Goal: Contribute content: Contribute content

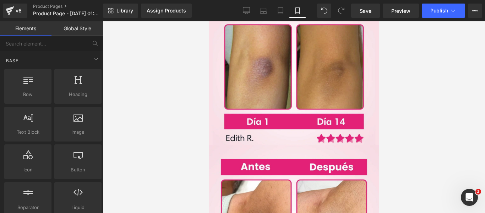
scroll to position [816, 0]
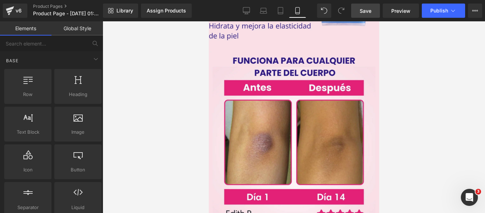
click at [371, 14] on span "Save" at bounding box center [366, 10] width 12 height 7
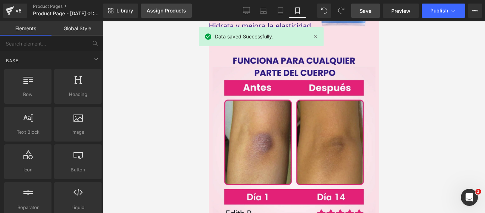
click at [181, 13] on div "Assign Products" at bounding box center [166, 11] width 39 height 6
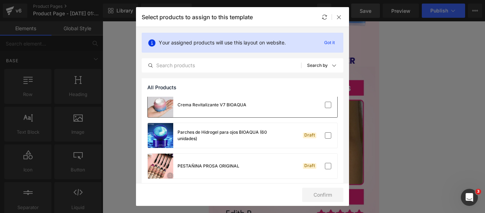
scroll to position [35, 0]
click at [221, 108] on div "Crema Revitalizante V7 BIOAQUA" at bounding box center [197, 104] width 99 height 25
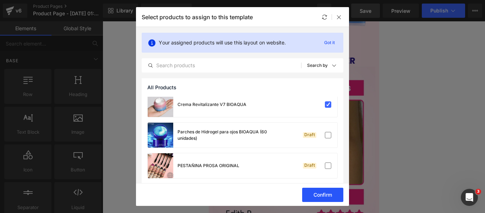
click at [311, 191] on button "Confirm" at bounding box center [322, 194] width 41 height 14
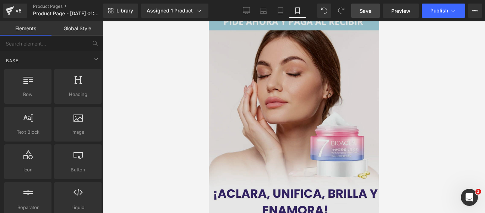
scroll to position [0, 0]
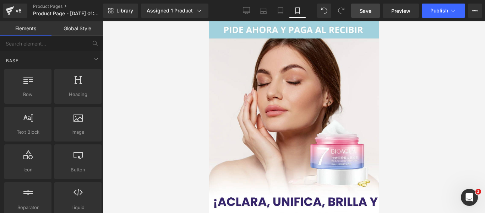
click at [361, 9] on span "Save" at bounding box center [366, 10] width 12 height 7
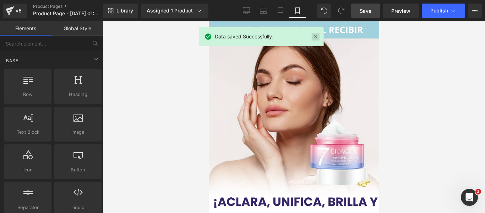
click at [315, 38] on link at bounding box center [316, 37] width 8 height 8
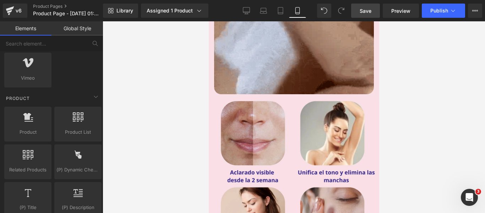
scroll to position [603, 0]
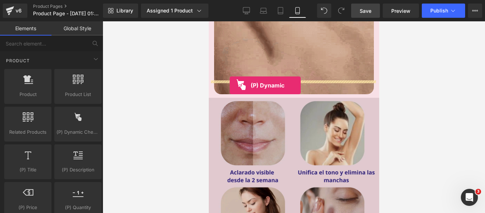
drag, startPoint x: 287, startPoint y: 147, endPoint x: 229, endPoint y: 85, distance: 84.4
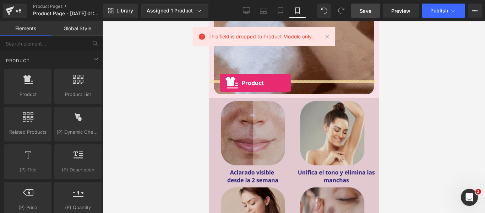
drag, startPoint x: 244, startPoint y: 110, endPoint x: 219, endPoint y: 83, distance: 36.7
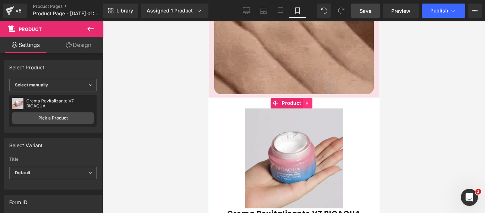
click at [308, 100] on icon at bounding box center [307, 102] width 5 height 5
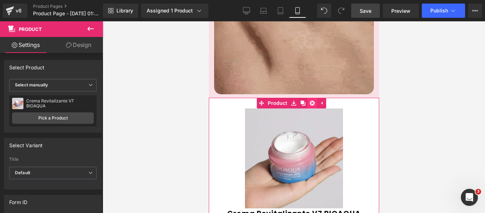
click at [310, 100] on icon at bounding box center [311, 102] width 5 height 5
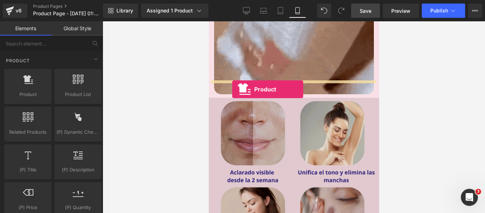
drag, startPoint x: 239, startPoint y: 116, endPoint x: 232, endPoint y: 89, distance: 27.5
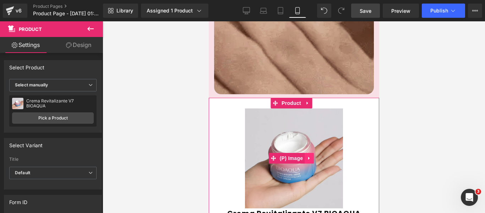
click at [310, 155] on icon at bounding box center [308, 157] width 5 height 5
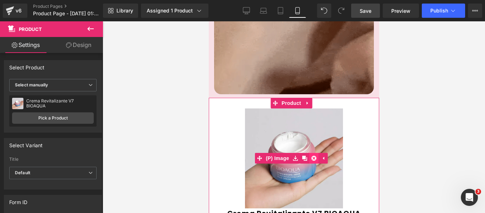
click at [313, 155] on icon at bounding box center [313, 157] width 5 height 5
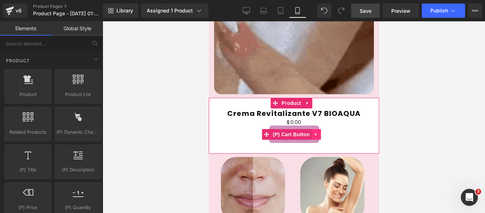
click at [313, 131] on icon at bounding box center [315, 133] width 5 height 5
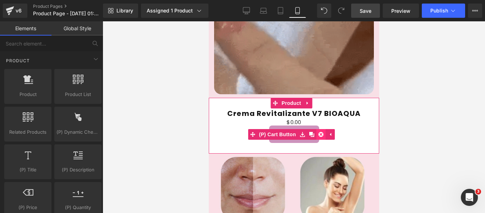
click at [320, 129] on link at bounding box center [320, 134] width 9 height 11
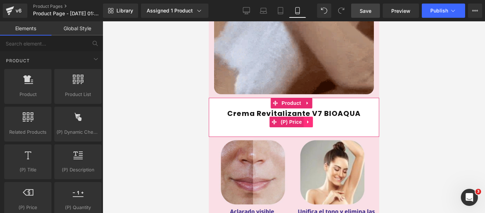
click at [308, 116] on link at bounding box center [307, 121] width 9 height 11
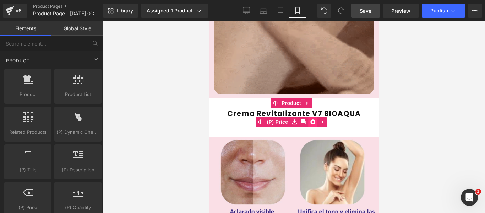
click at [310, 119] on icon at bounding box center [312, 121] width 5 height 5
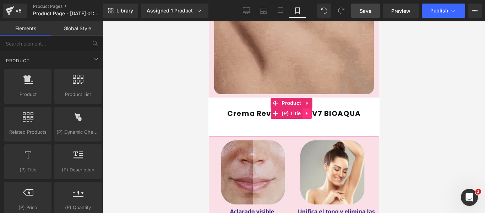
click at [308, 111] on icon at bounding box center [306, 113] width 5 height 5
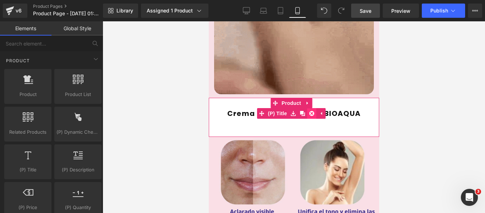
click at [311, 111] on icon at bounding box center [311, 113] width 5 height 5
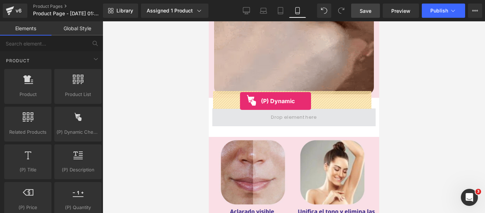
drag, startPoint x: 294, startPoint y: 143, endPoint x: 240, endPoint y: 101, distance: 68.7
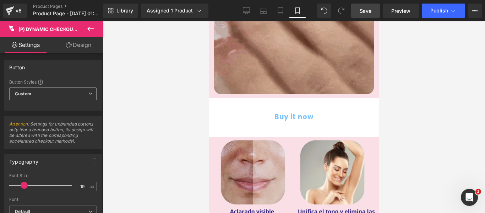
click at [67, 92] on span "Custom Setup Global Style" at bounding box center [52, 93] width 87 height 13
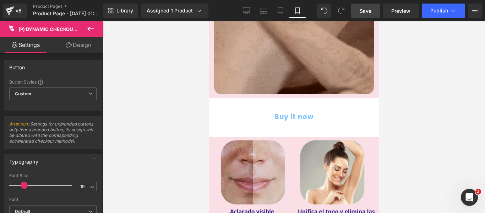
click at [73, 78] on div "Button Button Styles Custom Custom Setup Global Style Custom Setup Global Style…" at bounding box center [53, 85] width 98 height 50
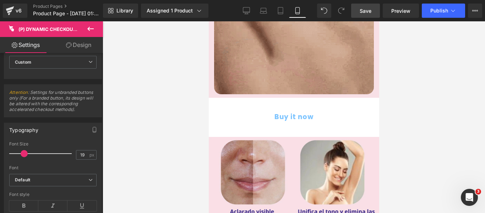
scroll to position [0, 0]
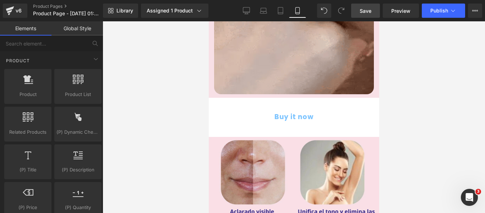
click at [143, 113] on div at bounding box center [294, 116] width 382 height 191
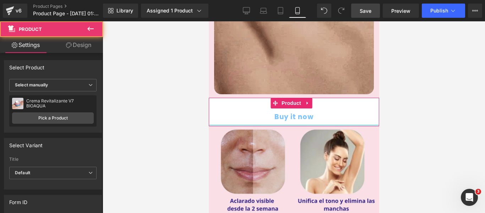
drag, startPoint x: 271, startPoint y: 118, endPoint x: 270, endPoint y: 105, distance: 12.8
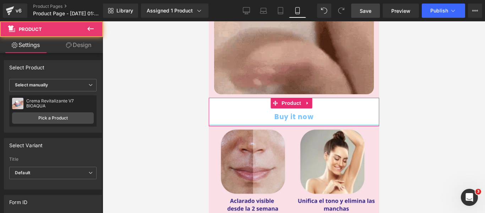
click at [270, 105] on div "Buy it now (P) Dynamic Checkout Button Product" at bounding box center [293, 112] width 170 height 28
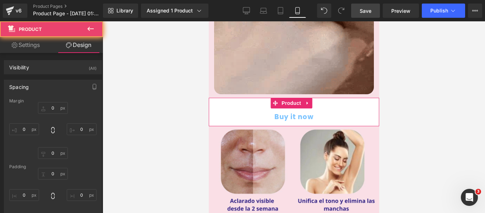
type input "0"
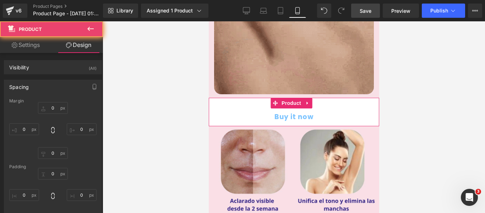
type input "0"
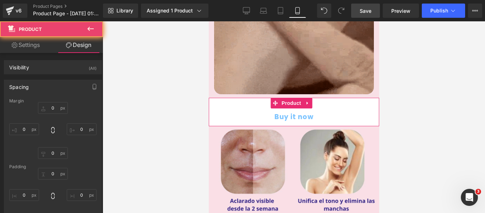
type input "0"
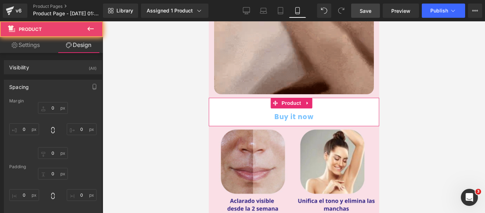
type input "0"
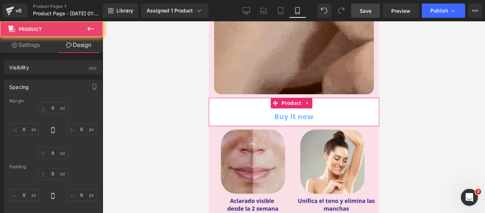
type input "30"
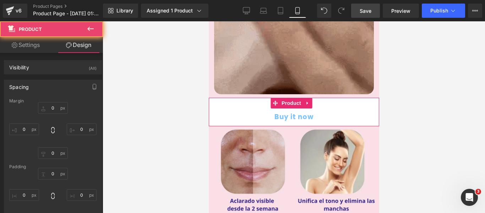
type input "10"
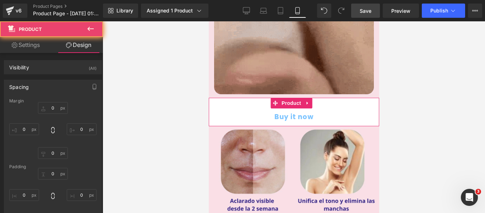
type input "0"
type input "10"
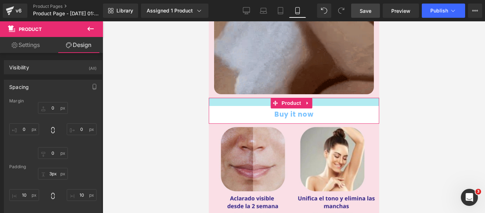
type input "0px"
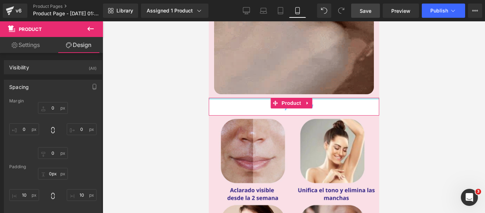
drag, startPoint x: 256, startPoint y: 81, endPoint x: 257, endPoint y: 56, distance: 25.6
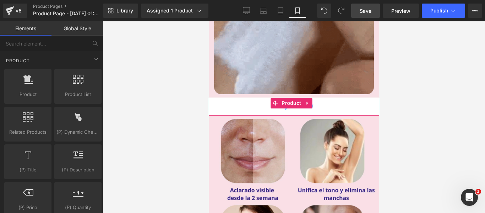
click at [172, 89] on div at bounding box center [294, 116] width 382 height 191
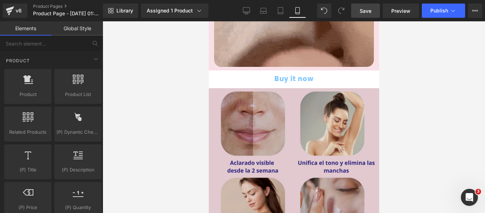
scroll to position [497, 0]
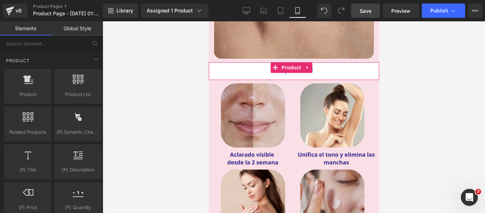
click at [339, 62] on button "Buy it now" at bounding box center [293, 70] width 163 height 17
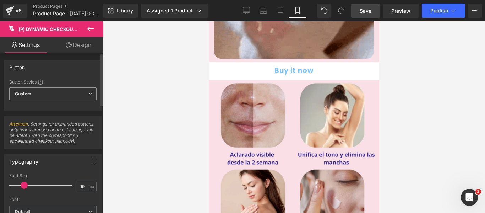
click at [59, 94] on span "Custom Setup Global Style" at bounding box center [52, 93] width 87 height 13
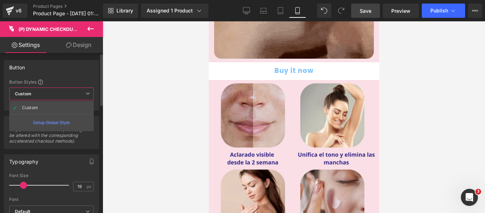
click at [62, 122] on div "Setup Global Style" at bounding box center [51, 122] width 84 height 17
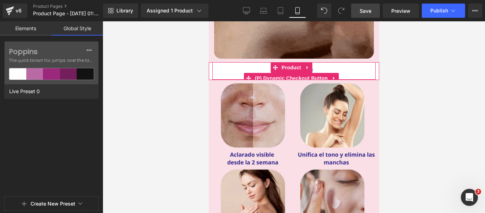
click at [272, 73] on span "(P) Dynamic Checkout Button" at bounding box center [291, 78] width 77 height 11
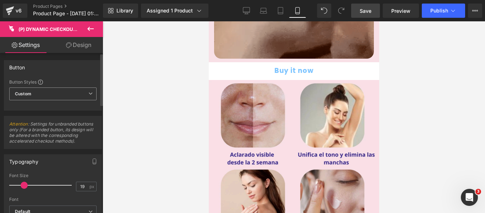
click at [81, 95] on span "Custom Setup Global Style" at bounding box center [52, 93] width 87 height 13
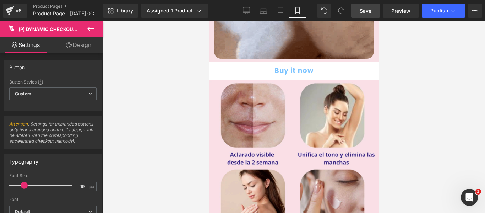
click at [83, 47] on link "Design" at bounding box center [78, 45] width 51 height 16
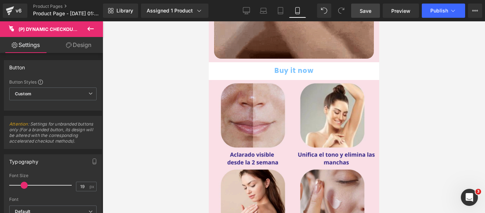
click at [37, 47] on link "Settings" at bounding box center [25, 45] width 51 height 16
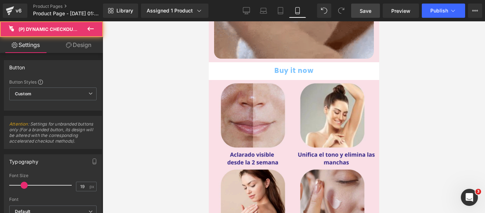
type input "100"
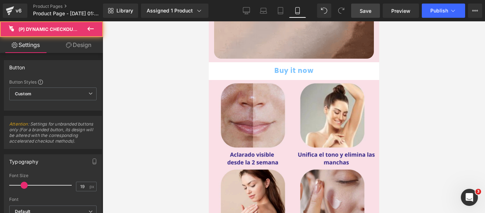
type input "100"
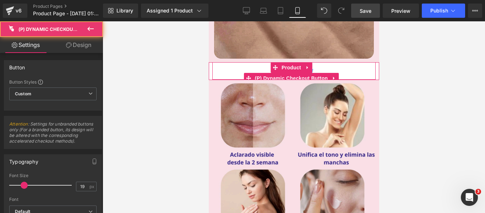
click at [277, 62] on div "Buy it now (P) Dynamic Checkout Button" at bounding box center [293, 70] width 163 height 17
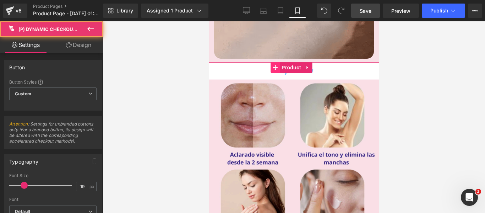
click at [274, 65] on icon at bounding box center [274, 67] width 5 height 5
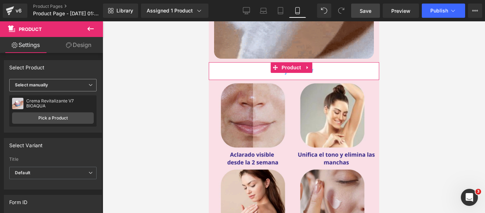
click at [82, 85] on span "Select manually" at bounding box center [52, 85] width 87 height 12
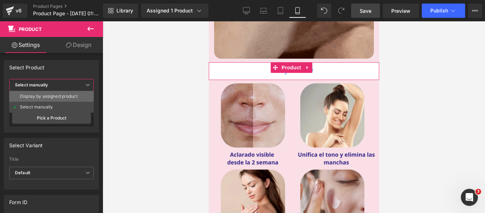
click at [75, 99] on li "Display by assigned product" at bounding box center [51, 96] width 84 height 11
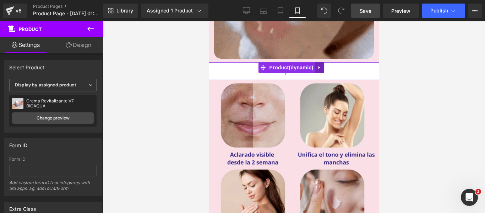
click at [321, 65] on icon at bounding box center [319, 67] width 5 height 5
click at [312, 65] on icon at bounding box center [314, 67] width 5 height 5
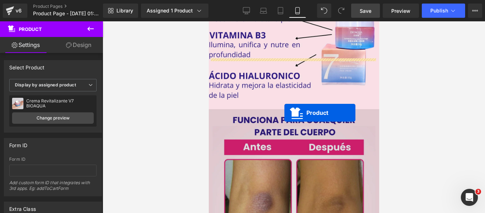
scroll to position [745, 0]
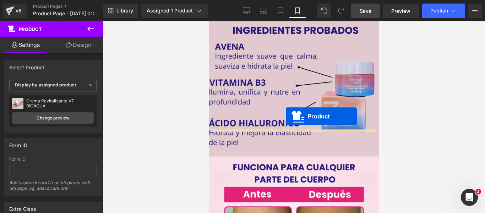
drag, startPoint x: 263, startPoint y: 67, endPoint x: 285, endPoint y: 116, distance: 53.4
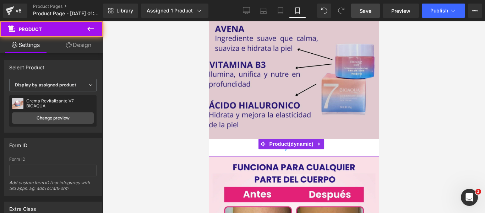
scroll to position [728, 0]
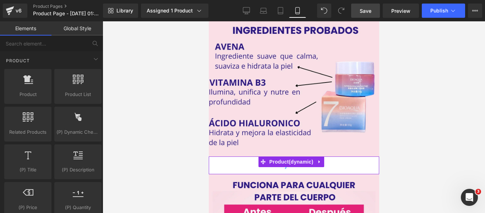
click at [187, 91] on div at bounding box center [294, 116] width 382 height 191
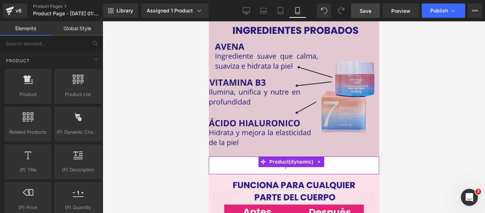
click at [276, 61] on img at bounding box center [293, 2] width 170 height 307
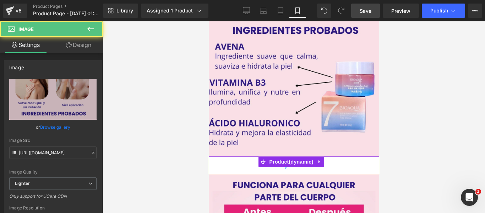
click at [175, 82] on div at bounding box center [294, 116] width 382 height 191
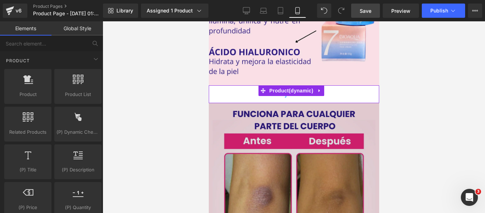
scroll to position [763, 0]
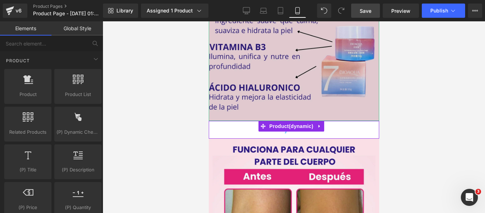
drag, startPoint x: 230, startPoint y: 76, endPoint x: 243, endPoint y: 75, distance: 13.6
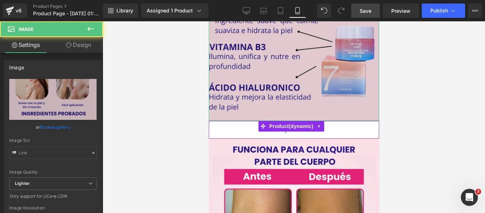
type input "[URL][DOMAIN_NAME]"
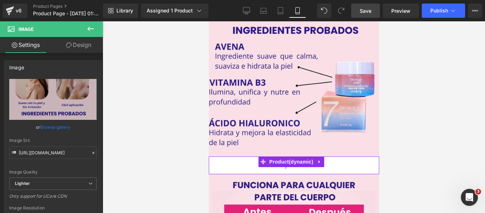
click at [90, 25] on icon at bounding box center [90, 28] width 9 height 9
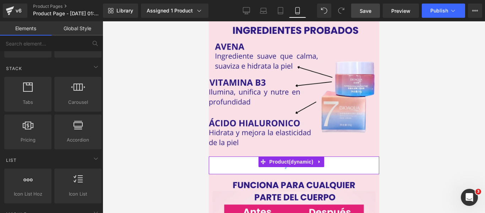
scroll to position [0, 0]
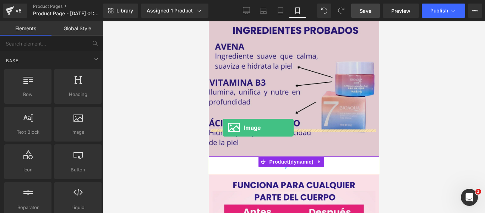
drag, startPoint x: 277, startPoint y: 144, endPoint x: 222, endPoint y: 127, distance: 56.8
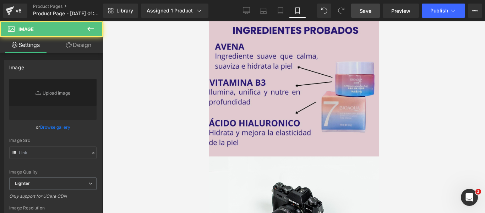
type input "//[DOMAIN_NAME][URL]"
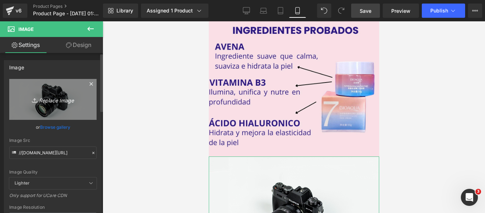
click at [58, 100] on icon "Replace Image" at bounding box center [52, 99] width 57 height 9
type input "C:\fakepath\una fórmula avanzada diseñada para hidratar profundamente.webp"
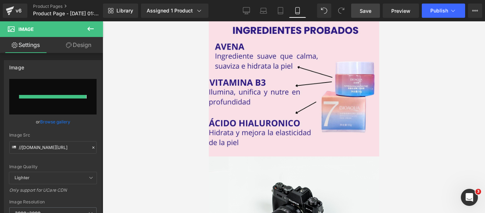
type input "[URL][DOMAIN_NAME]"
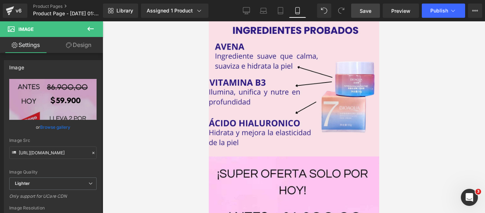
click at [158, 116] on div at bounding box center [294, 116] width 382 height 191
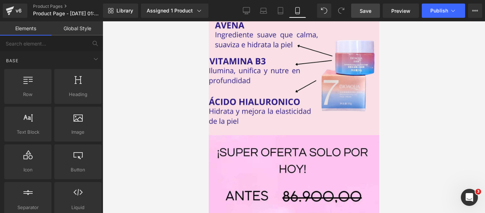
scroll to position [692, 0]
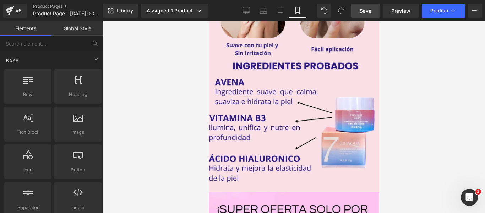
click at [361, 12] on span "Save" at bounding box center [366, 10] width 12 height 7
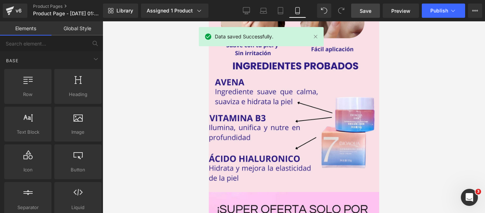
click at [430, 18] on div "Library Assigned 1 Product Product Preview Crema Revitalizante V7 BIOAQUA Manag…" at bounding box center [294, 10] width 382 height 21
click at [430, 16] on button "Publish" at bounding box center [443, 11] width 43 height 14
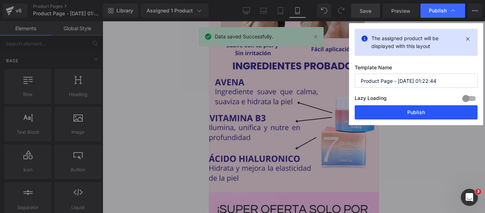
click at [407, 111] on button "Publish" at bounding box center [416, 112] width 123 height 14
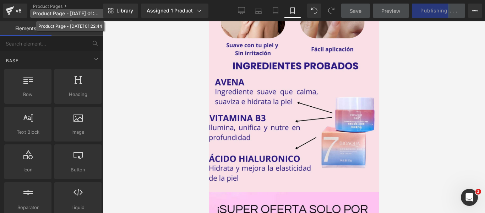
click at [62, 16] on span "Product Page - [DATE] 01:22:44" at bounding box center [67, 14] width 68 height 6
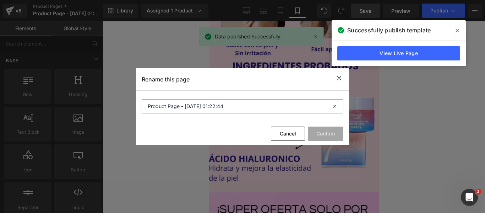
click at [229, 110] on input "Product Page - [DATE] 01:22:44" at bounding box center [243, 106] width 202 height 14
click at [230, 108] on input "Product Page - [DATE] 01:22:44" at bounding box center [243, 106] width 202 height 14
drag, startPoint x: 233, startPoint y: 108, endPoint x: 133, endPoint y: 109, distance: 100.1
click at [133, 109] on div "Rename this page Product Page - [DATE] 01:22:44 Cancel Confirm" at bounding box center [242, 106] width 485 height 213
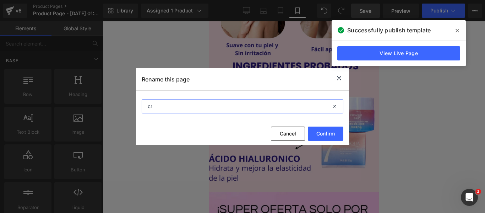
type input "c"
type input "CREMA V7"
click at [323, 130] on button "Confirm" at bounding box center [325, 133] width 35 height 14
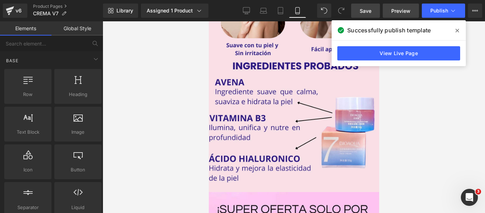
click at [392, 14] on span "Preview" at bounding box center [400, 10] width 19 height 7
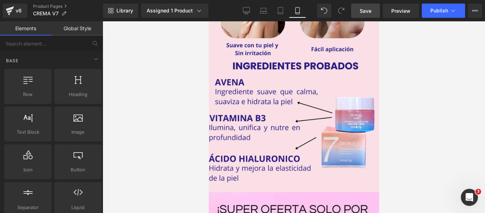
click at [361, 5] on link "Save" at bounding box center [365, 11] width 29 height 14
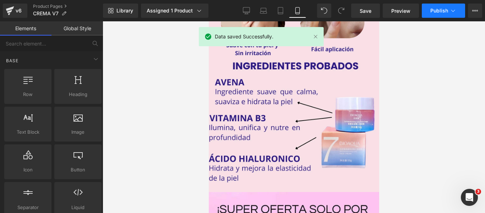
click at [431, 12] on span "Publish" at bounding box center [439, 11] width 18 height 6
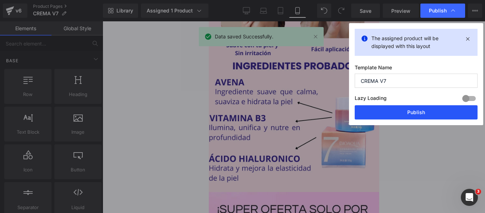
click at [406, 108] on button "Publish" at bounding box center [416, 112] width 123 height 14
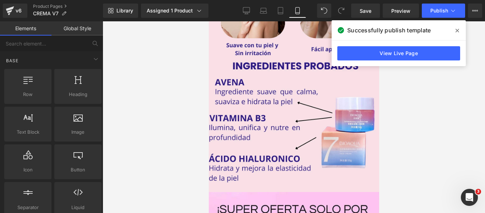
click at [399, 128] on div at bounding box center [294, 116] width 382 height 191
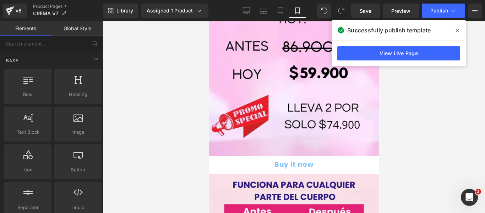
scroll to position [905, 0]
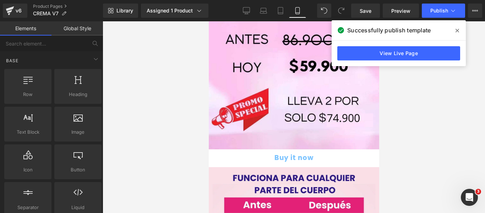
click at [398, 121] on div at bounding box center [294, 116] width 382 height 191
click at [458, 28] on icon at bounding box center [457, 31] width 4 height 6
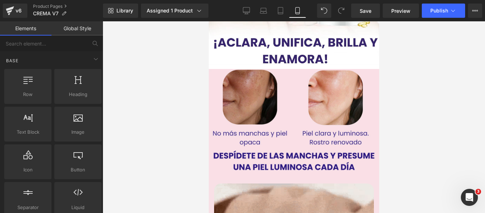
scroll to position [0, 0]
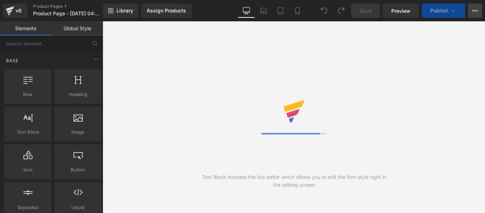
click at [478, 10] on button "View Live Page View with current Template Save Template to Library Schedule Pub…" at bounding box center [475, 11] width 14 height 14
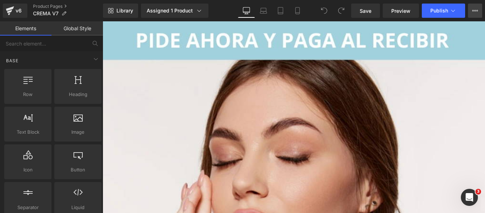
click at [470, 10] on button "View Live Page View with current Template Save Template to Library Schedule Pub…" at bounding box center [475, 11] width 14 height 14
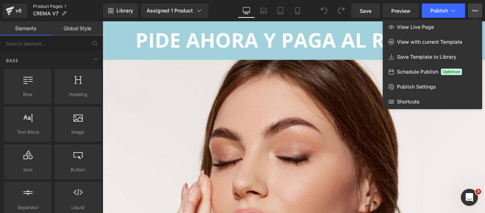
click at [41, 5] on link "Product Pages" at bounding box center [68, 7] width 70 height 6
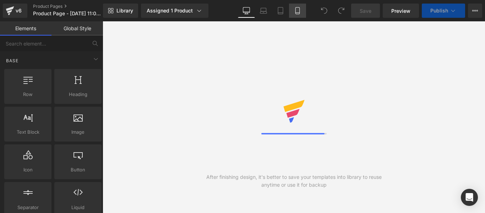
click at [293, 11] on link "Mobile" at bounding box center [297, 11] width 17 height 14
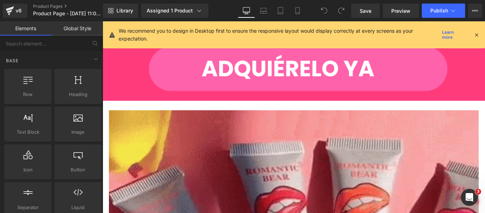
scroll to position [745, 0]
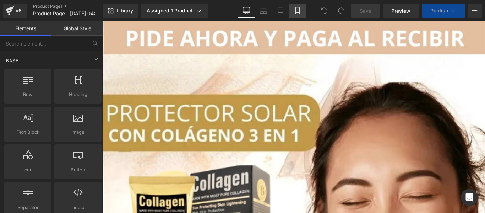
click at [302, 11] on link "Mobile" at bounding box center [297, 11] width 17 height 14
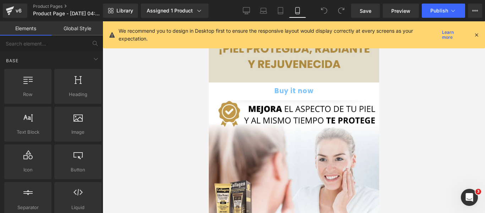
scroll to position [355, 0]
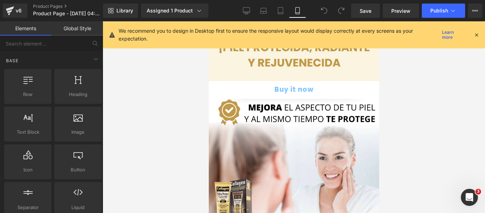
click at [221, 81] on button "Buy it now" at bounding box center [293, 89] width 163 height 17
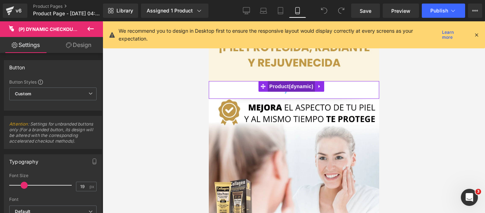
click at [278, 81] on span "Product" at bounding box center [291, 86] width 48 height 11
